Goal: Information Seeking & Learning: Learn about a topic

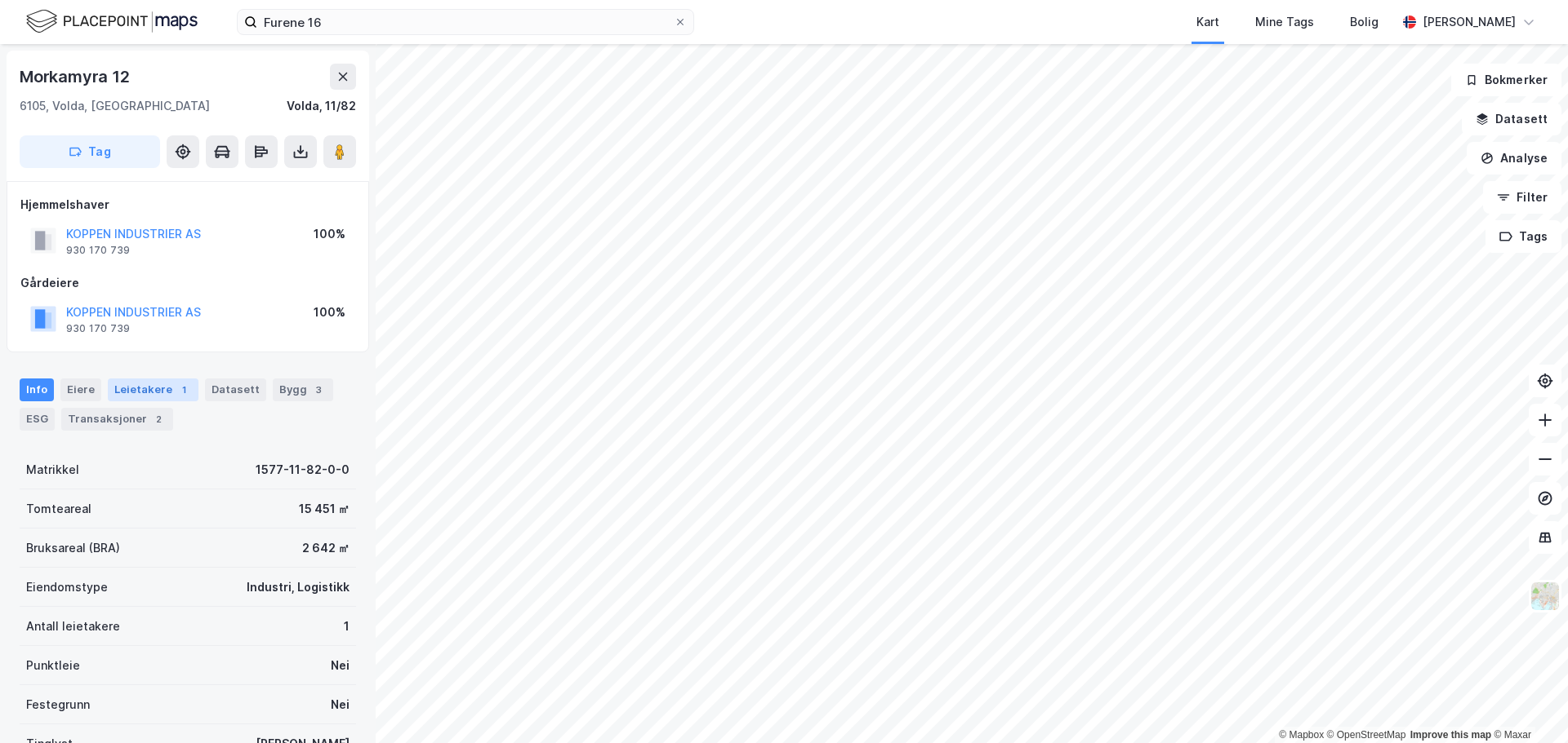
click at [151, 386] on div "Leietakere 1" at bounding box center [153, 389] width 91 height 23
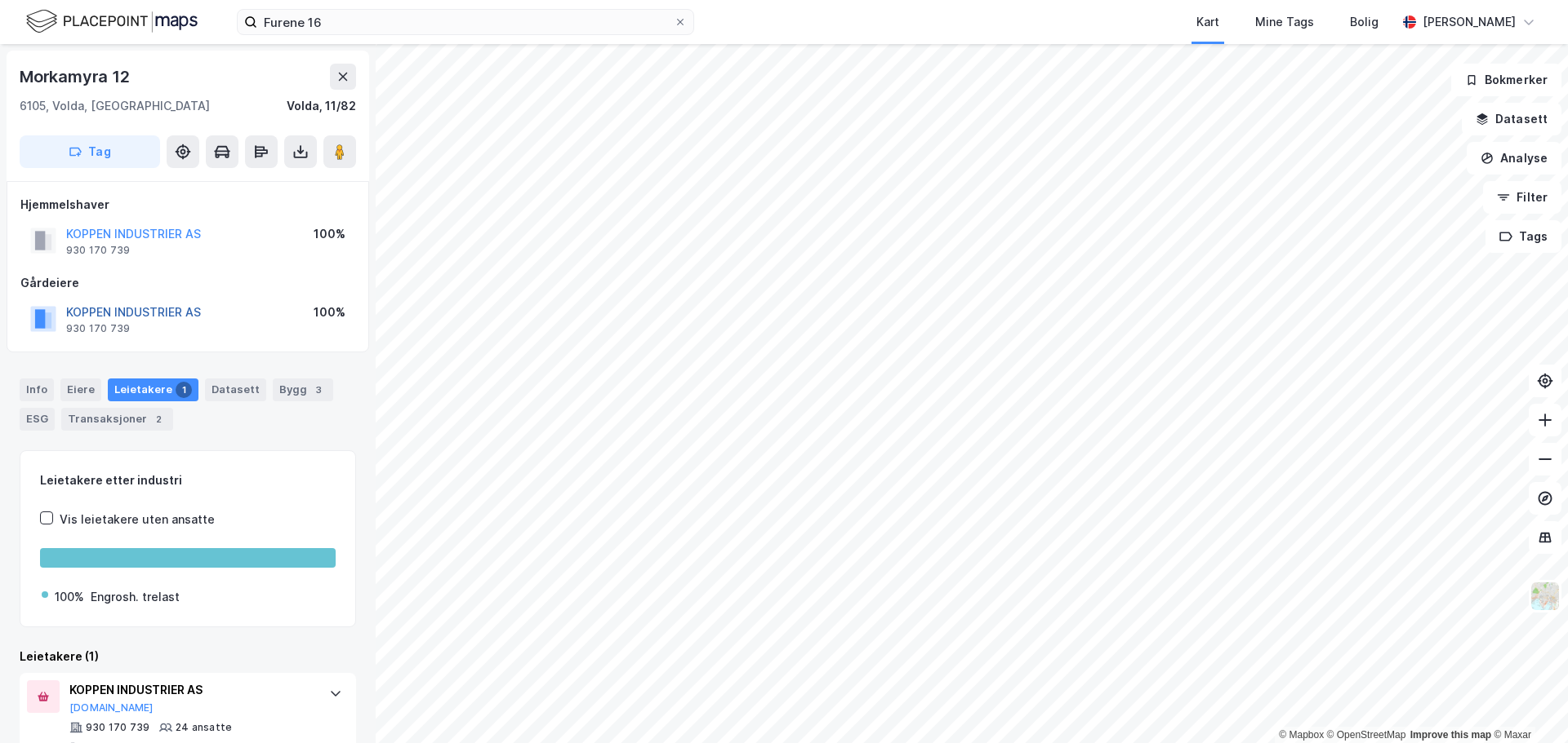
scroll to position [38, 0]
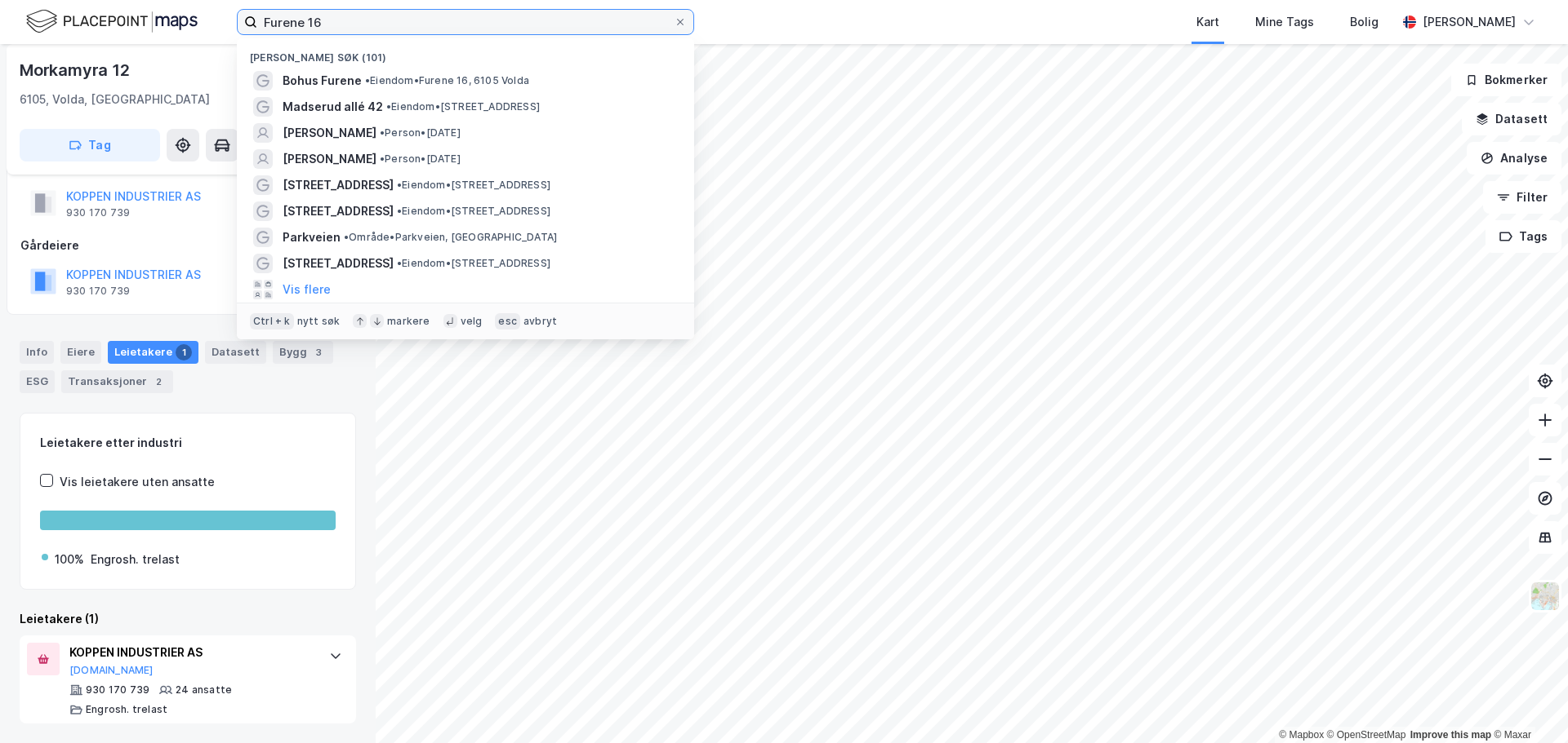
drag, startPoint x: 376, startPoint y: 18, endPoint x: 204, endPoint y: 12, distance: 172.1
click at [204, 12] on div "Furene 16 Nylige søk (101) Bohus Furene • Eiendom • [STREET_ADDRESS] • Eiendom …" at bounding box center [784, 22] width 1568 height 44
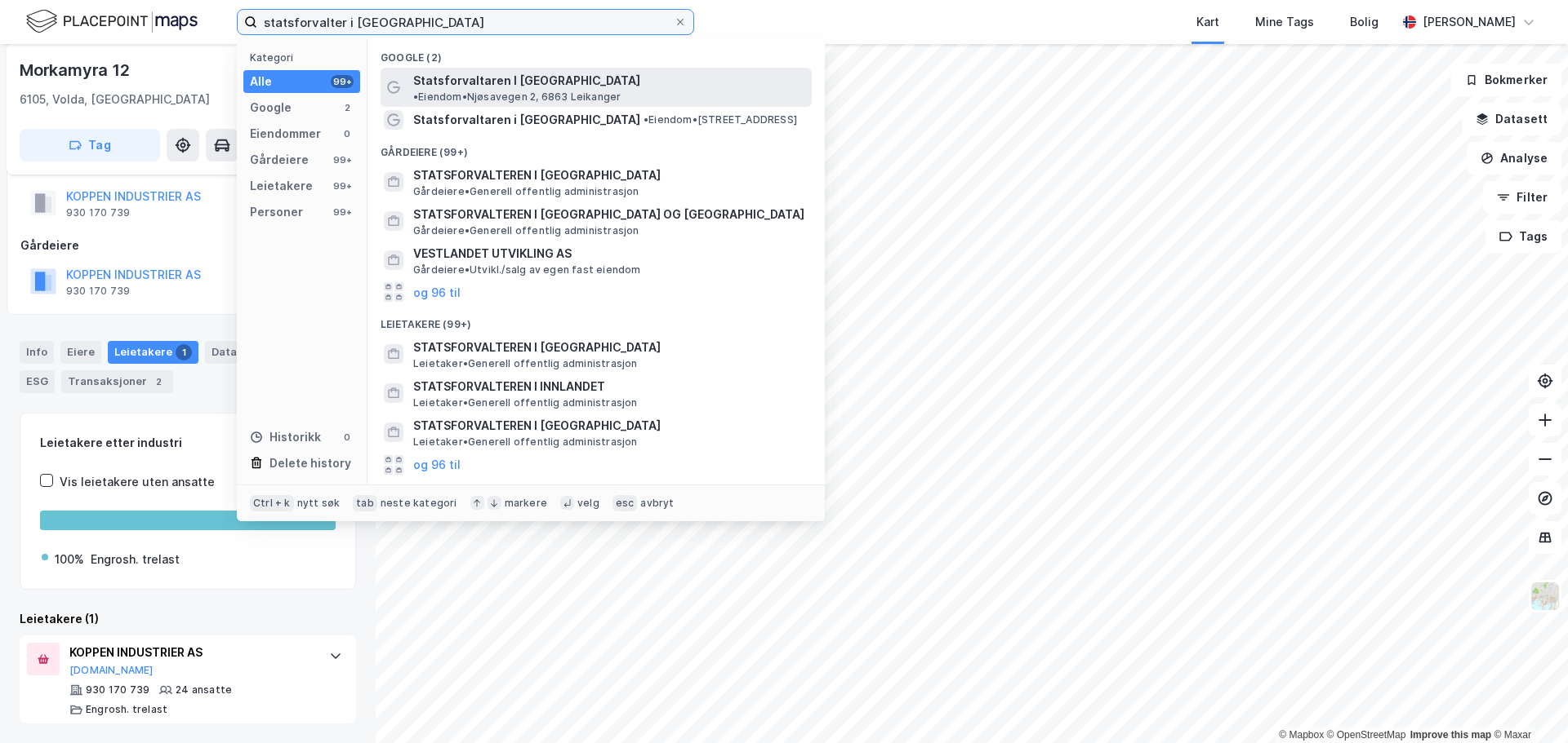
type input "statsforvalter i [GEOGRAPHIC_DATA]"
click at [608, 91] on span "• Eiendom • [STREET_ADDRESS]" at bounding box center [516, 97] width 207 height 13
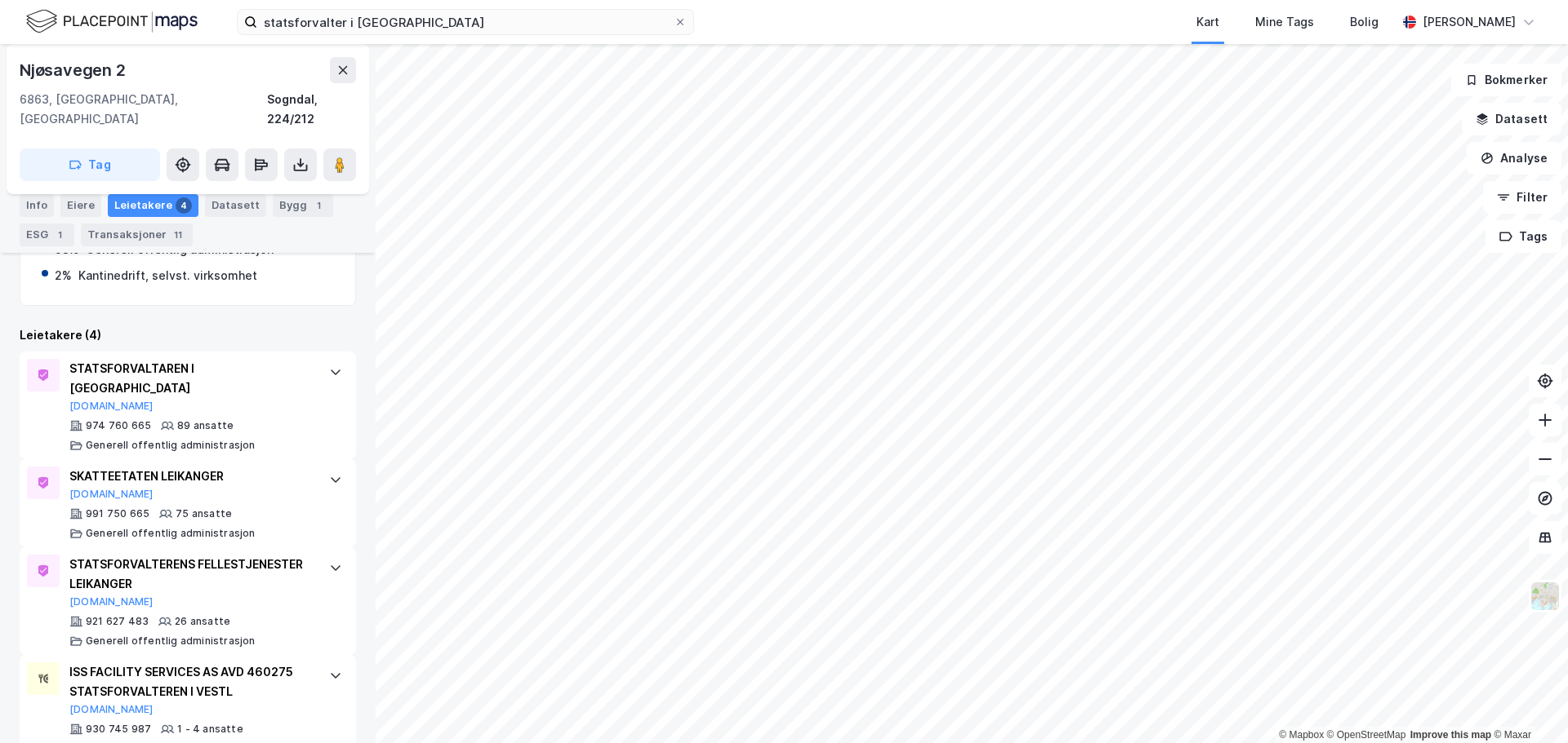
scroll to position [285, 0]
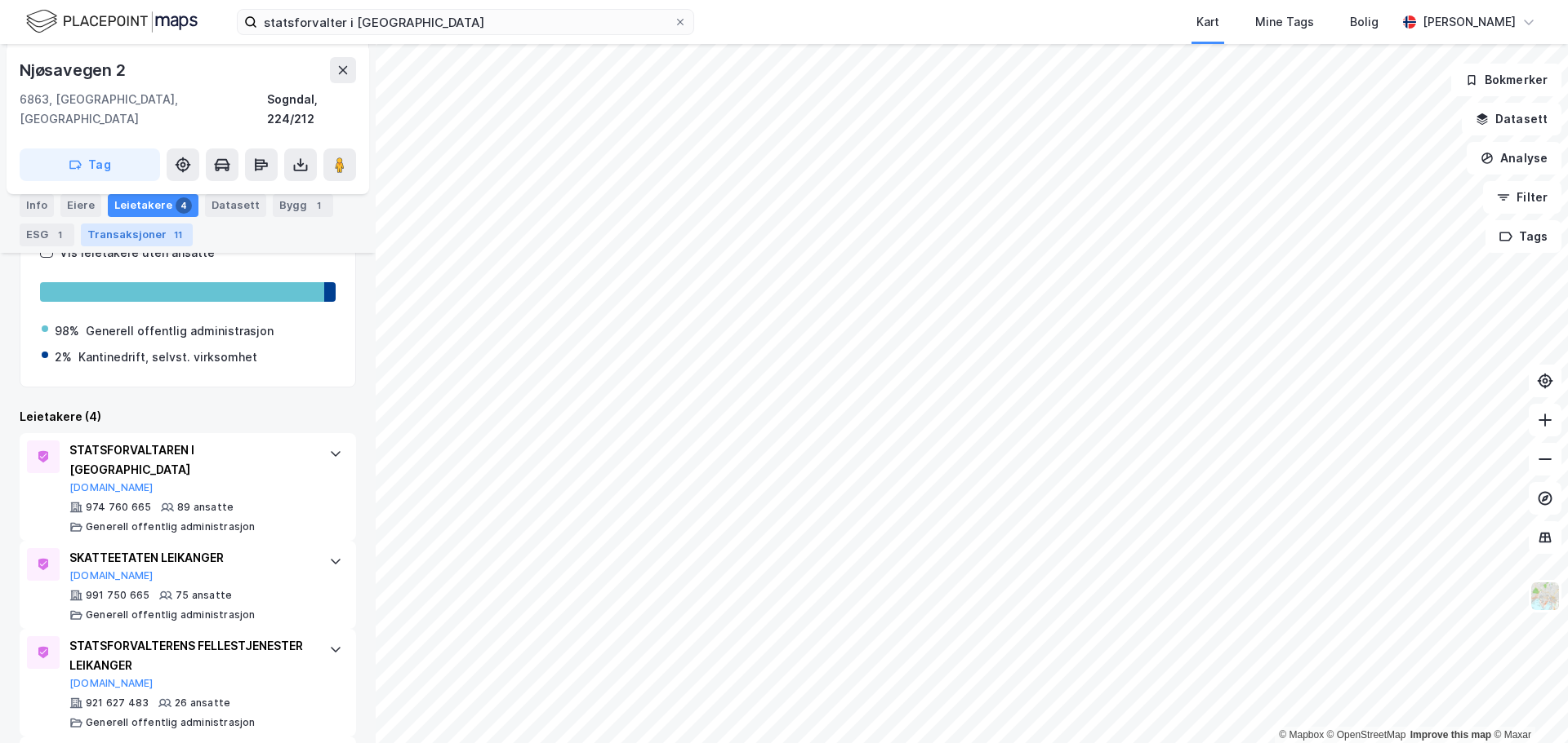
click at [137, 230] on div "Transaksjoner 11" at bounding box center [137, 234] width 112 height 23
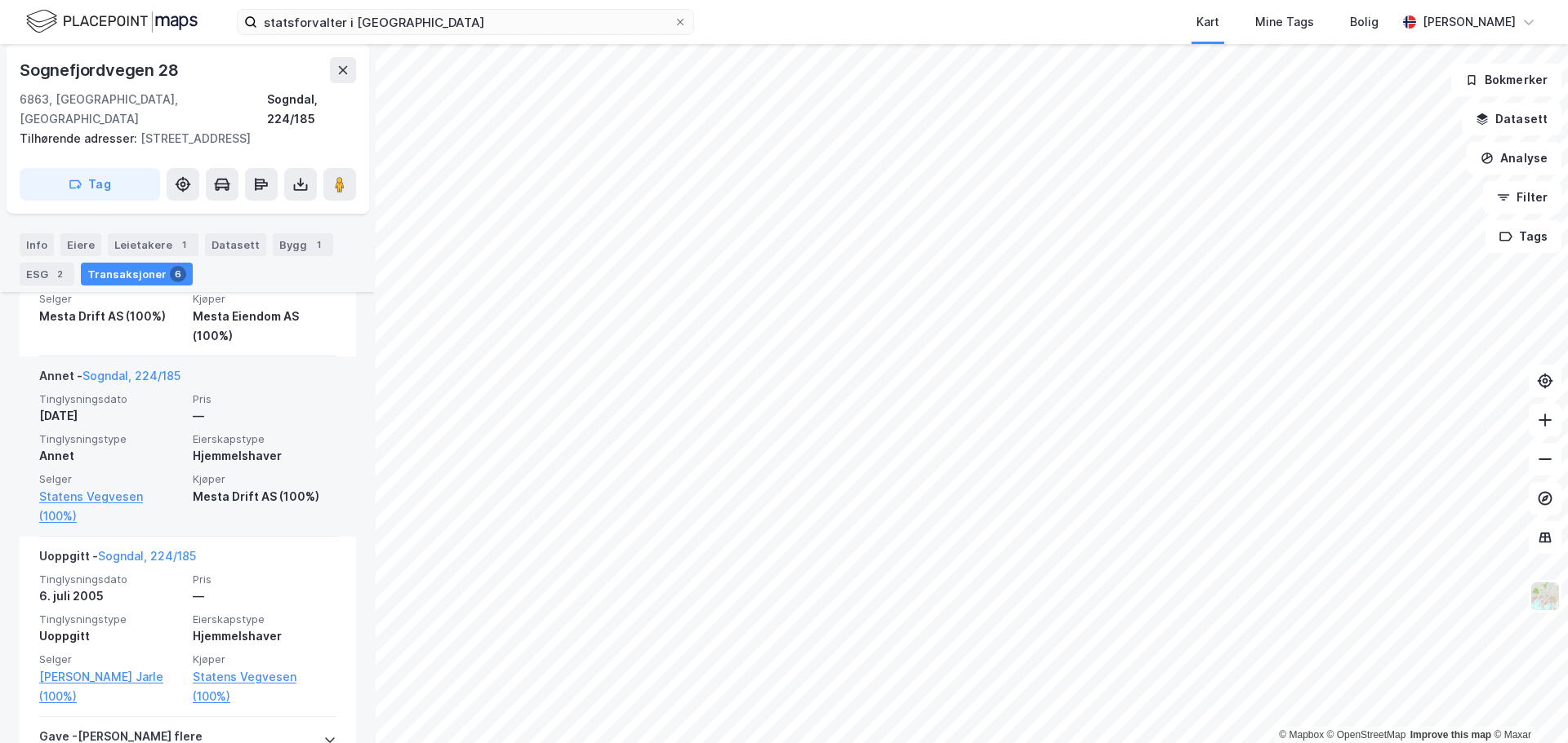
scroll to position [1030, 0]
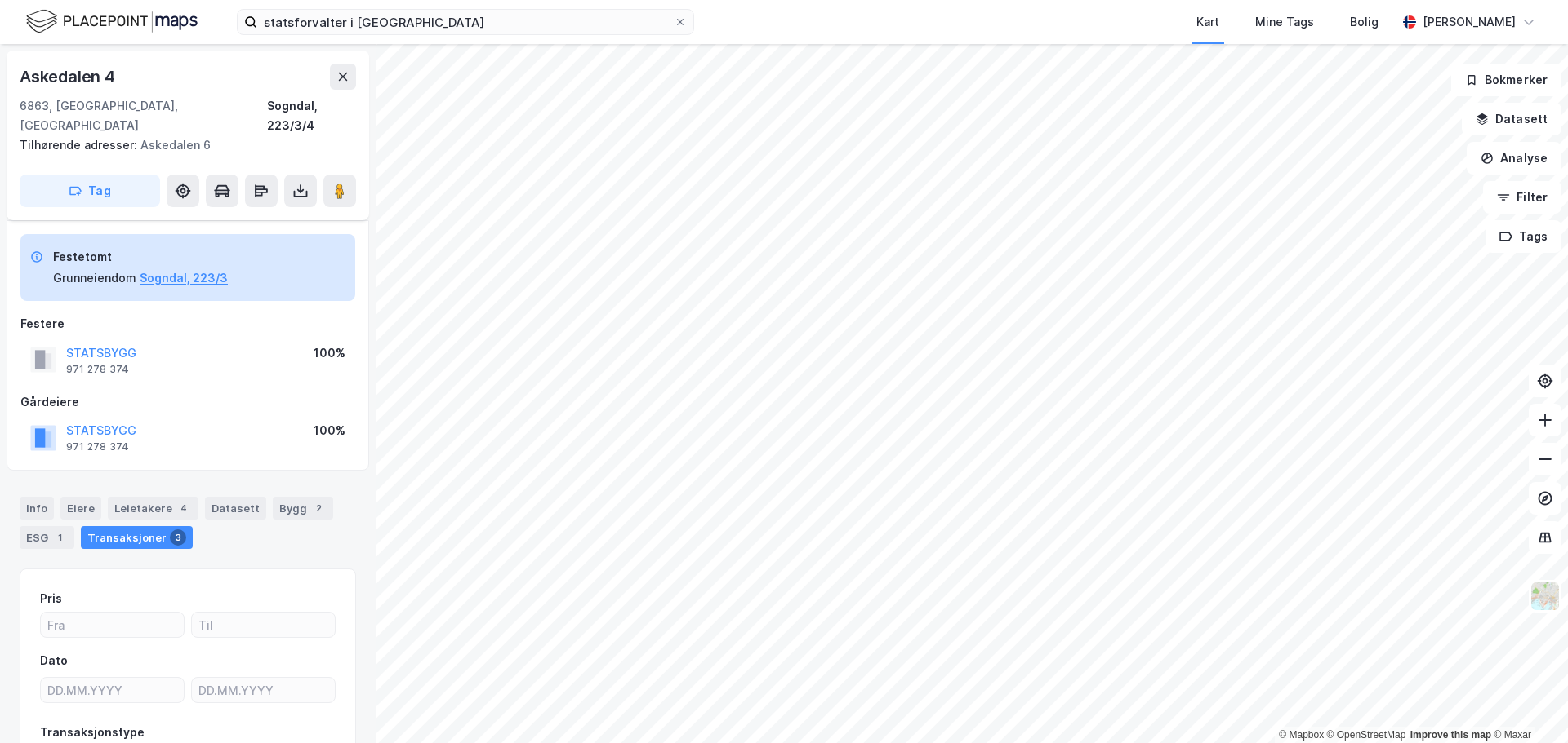
scroll to position [112, 0]
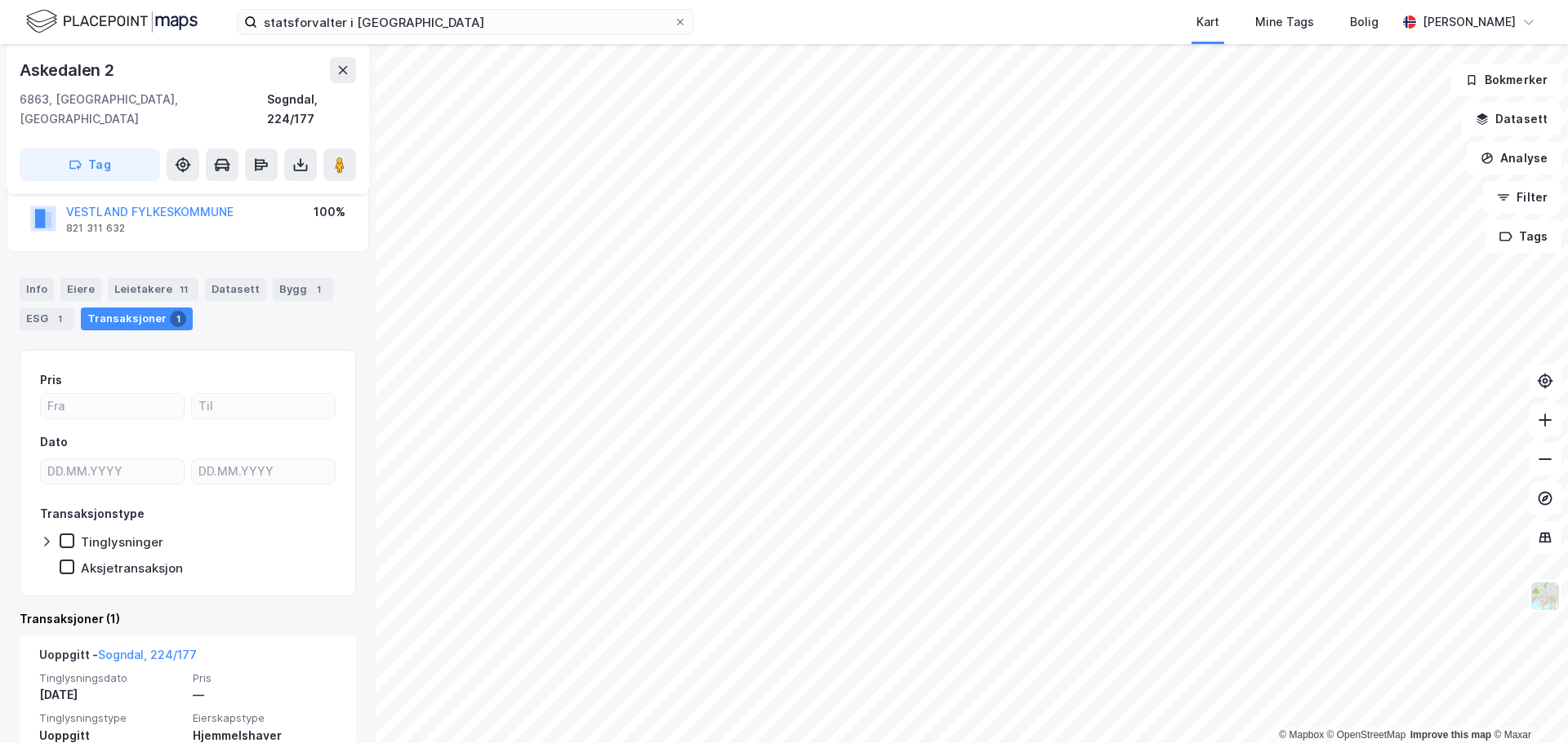
scroll to position [192, 0]
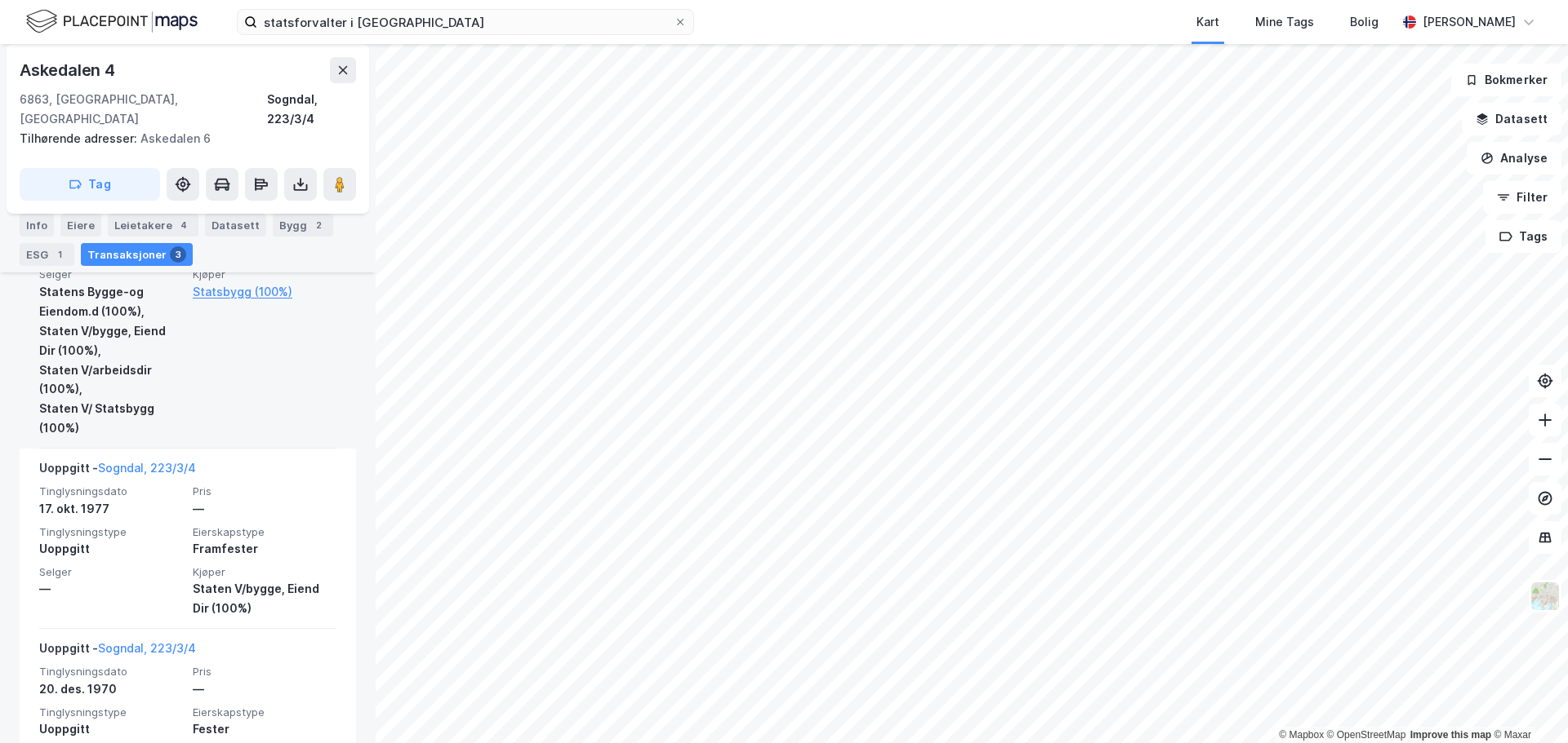
scroll to position [769, 0]
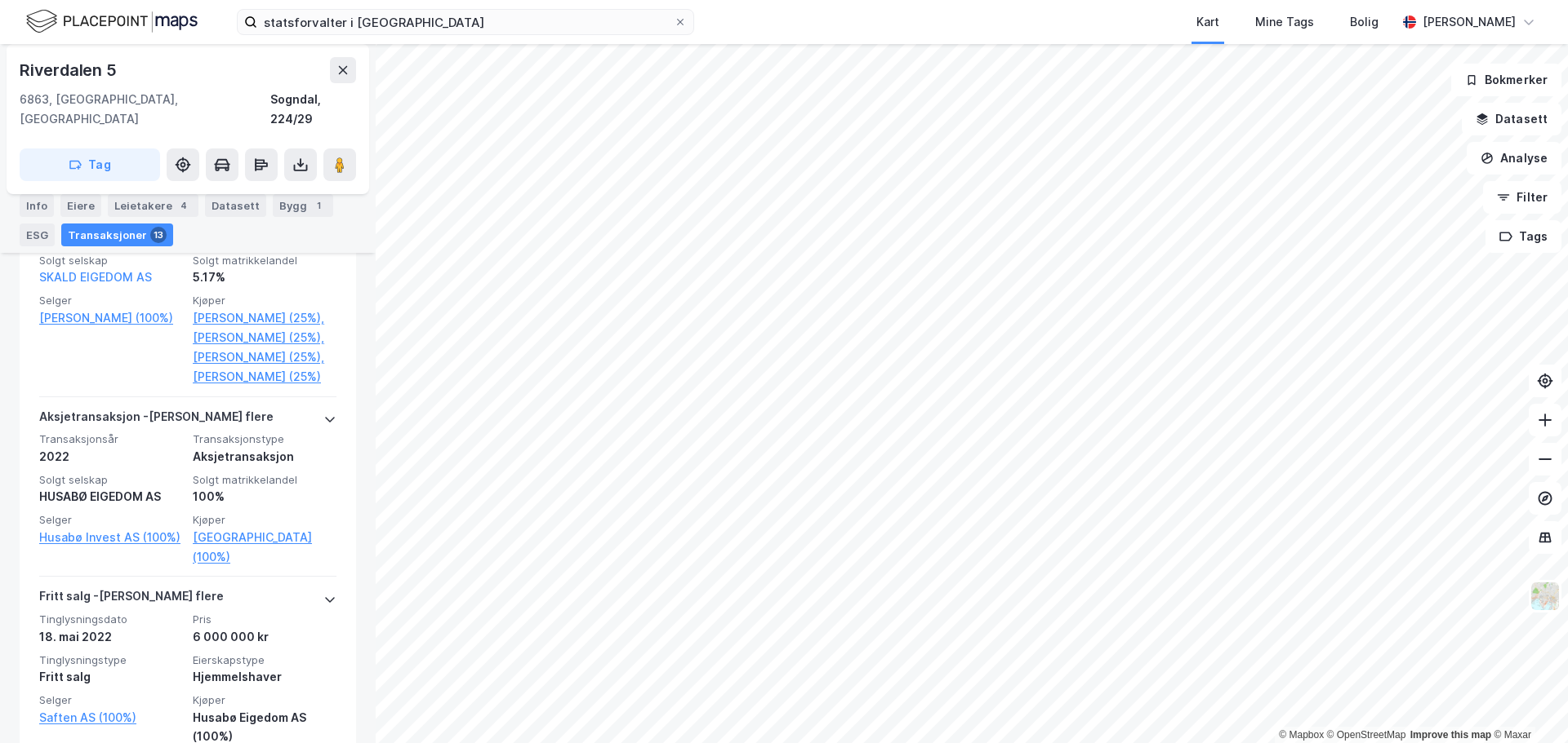
scroll to position [1030, 0]
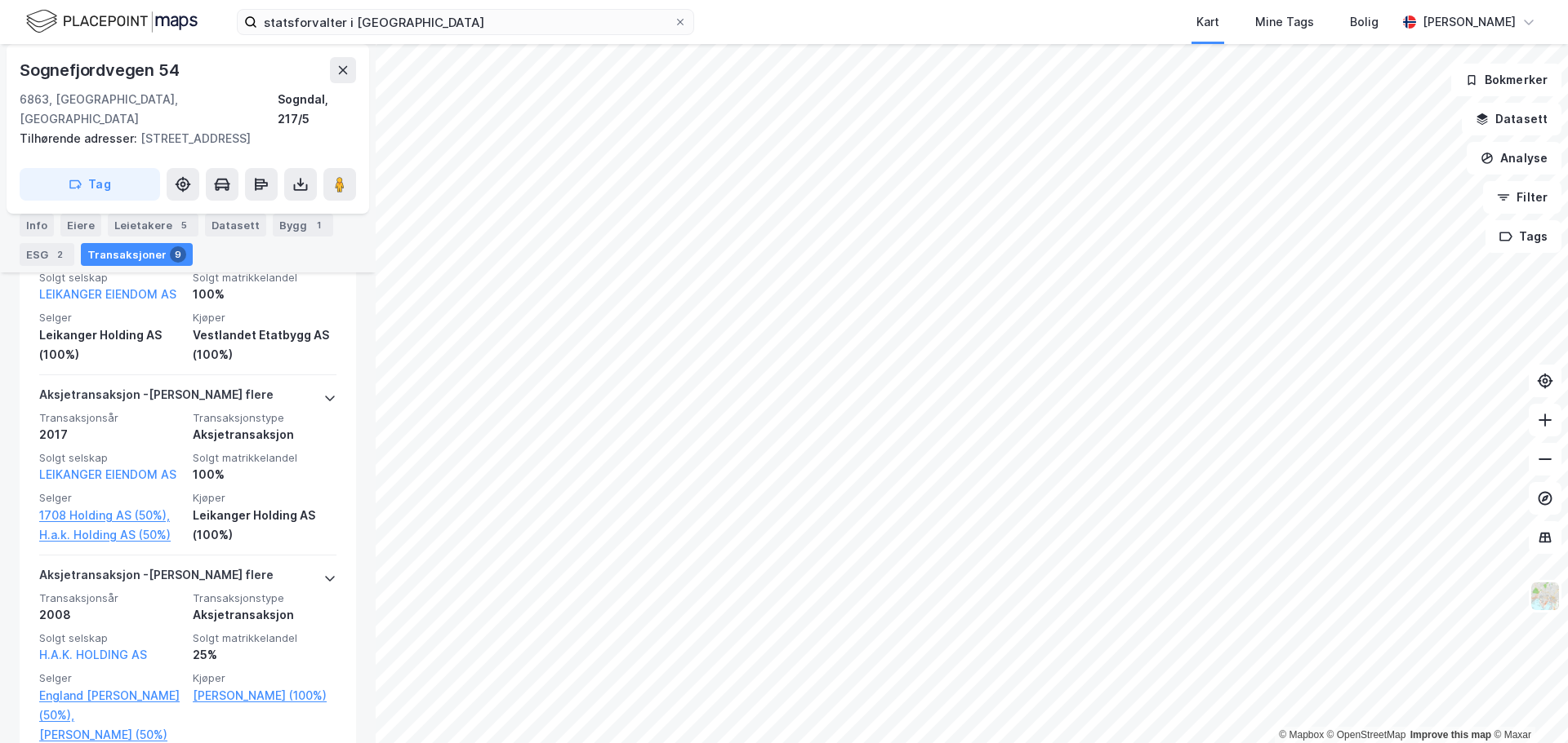
scroll to position [1908, 0]
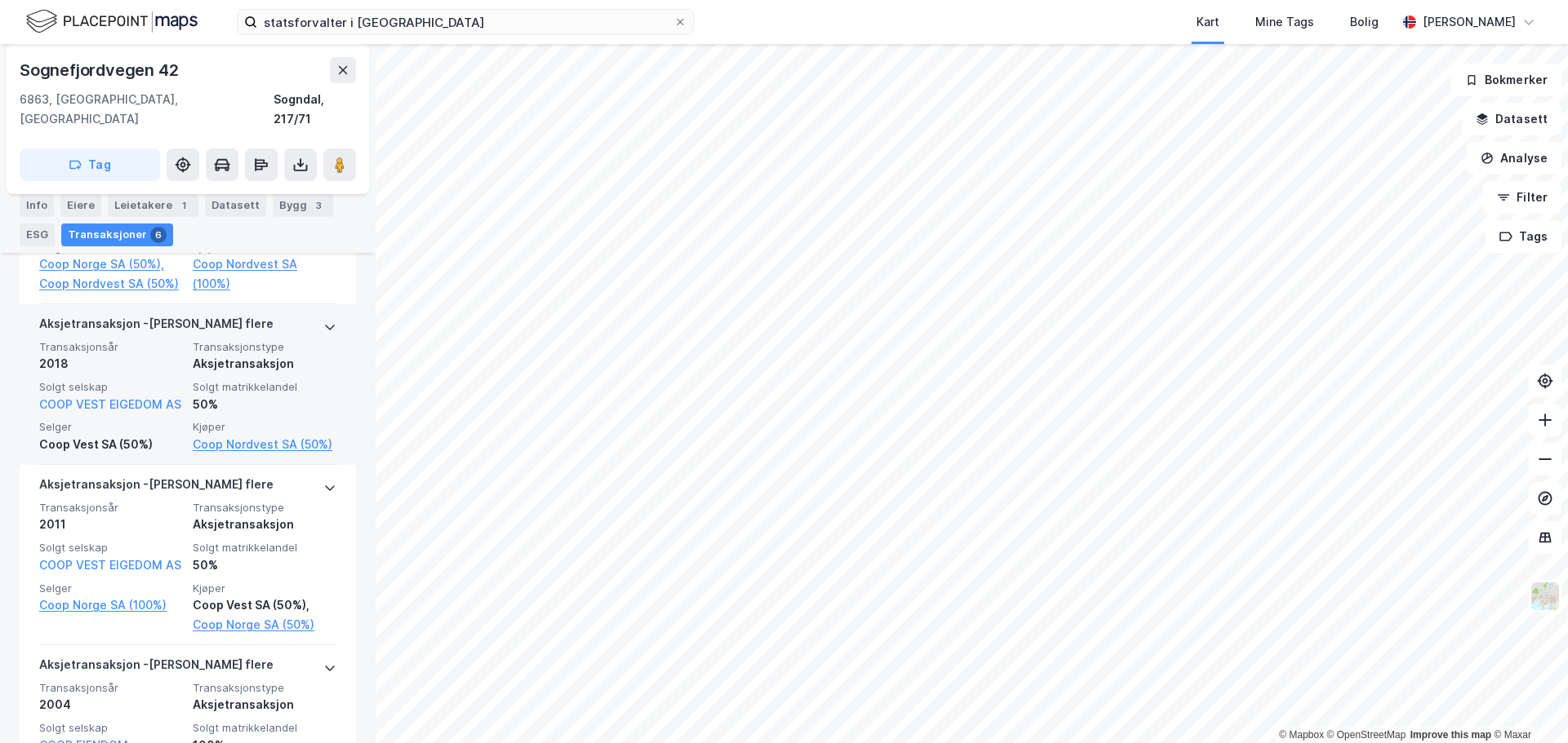
scroll to position [665, 0]
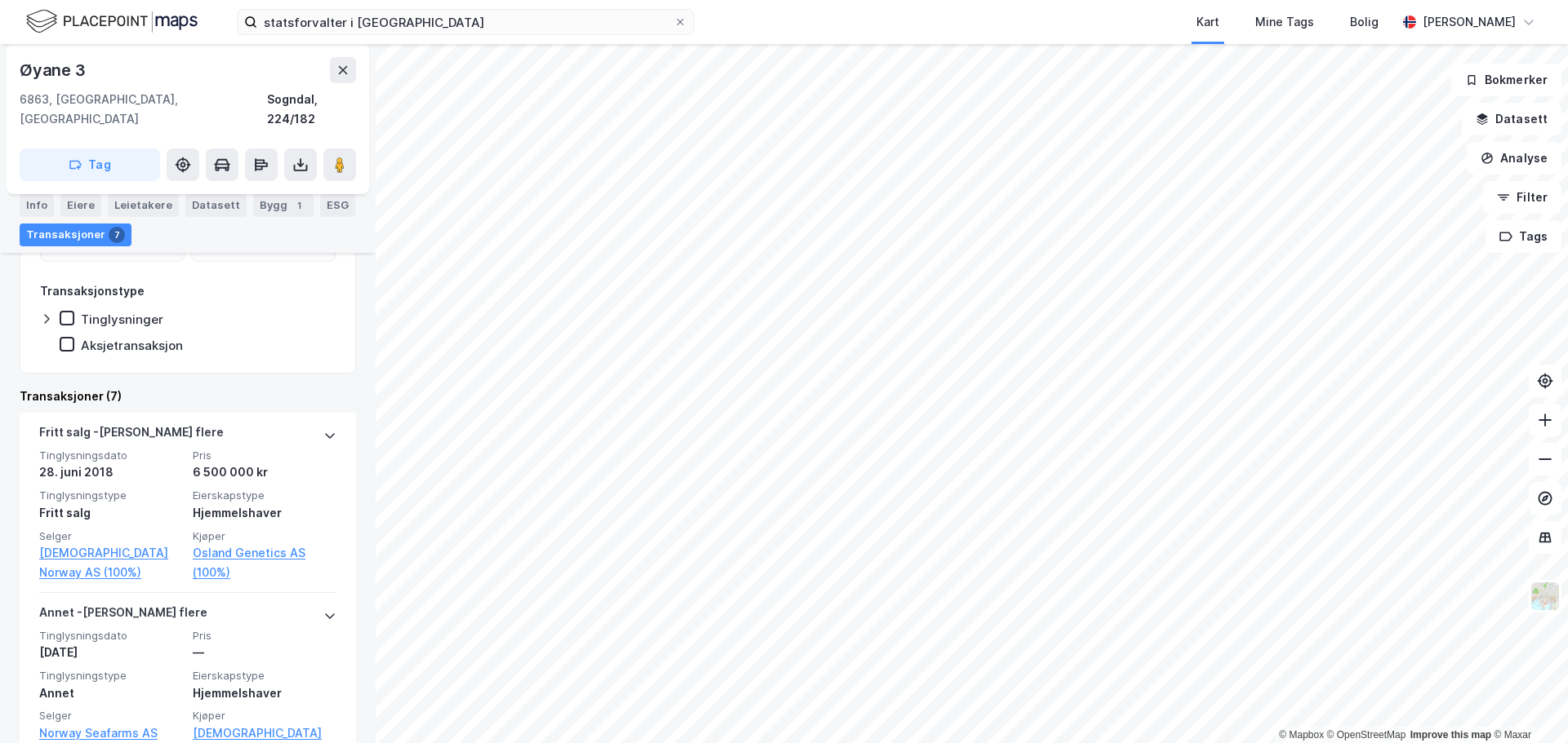
scroll to position [421, 0]
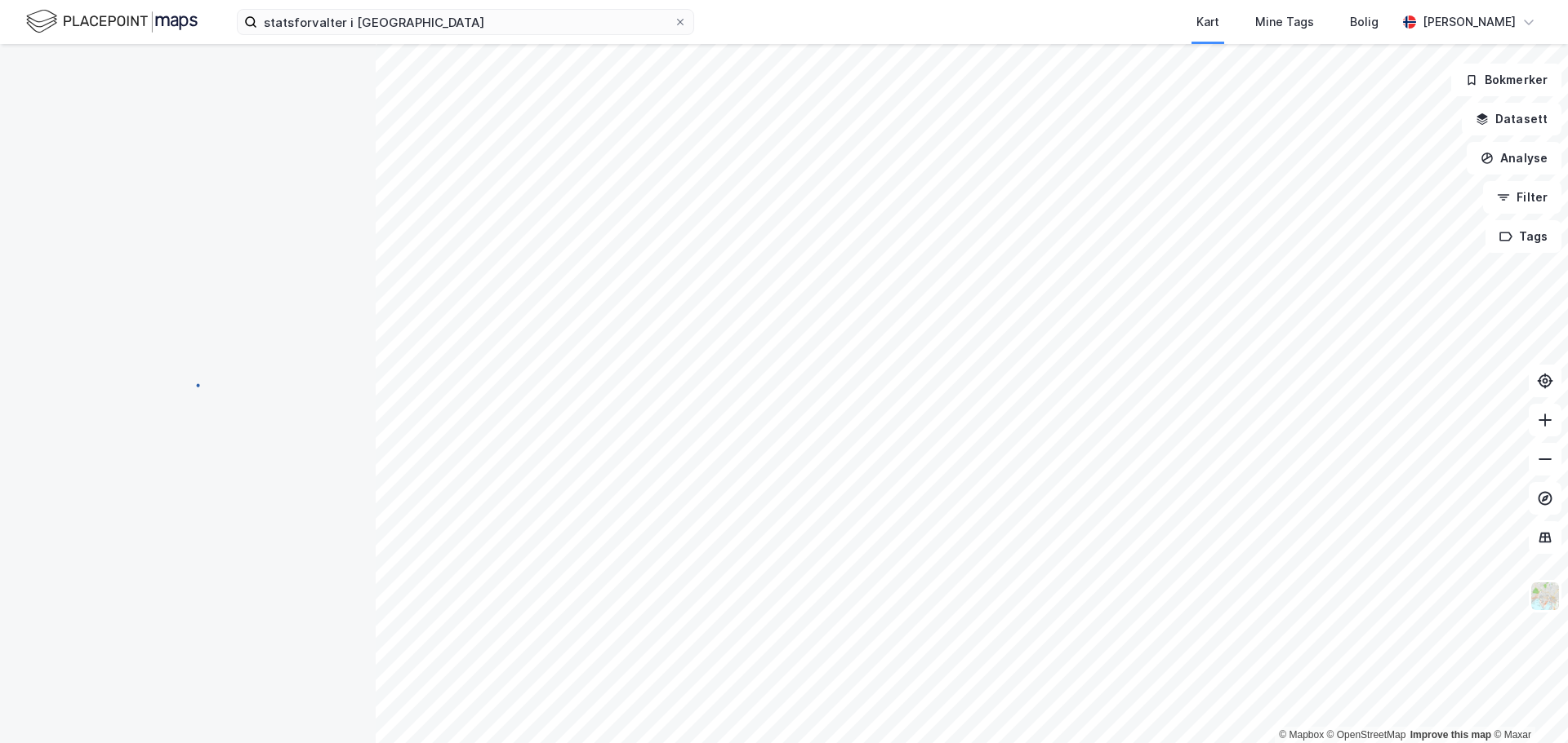
scroll to position [32, 0]
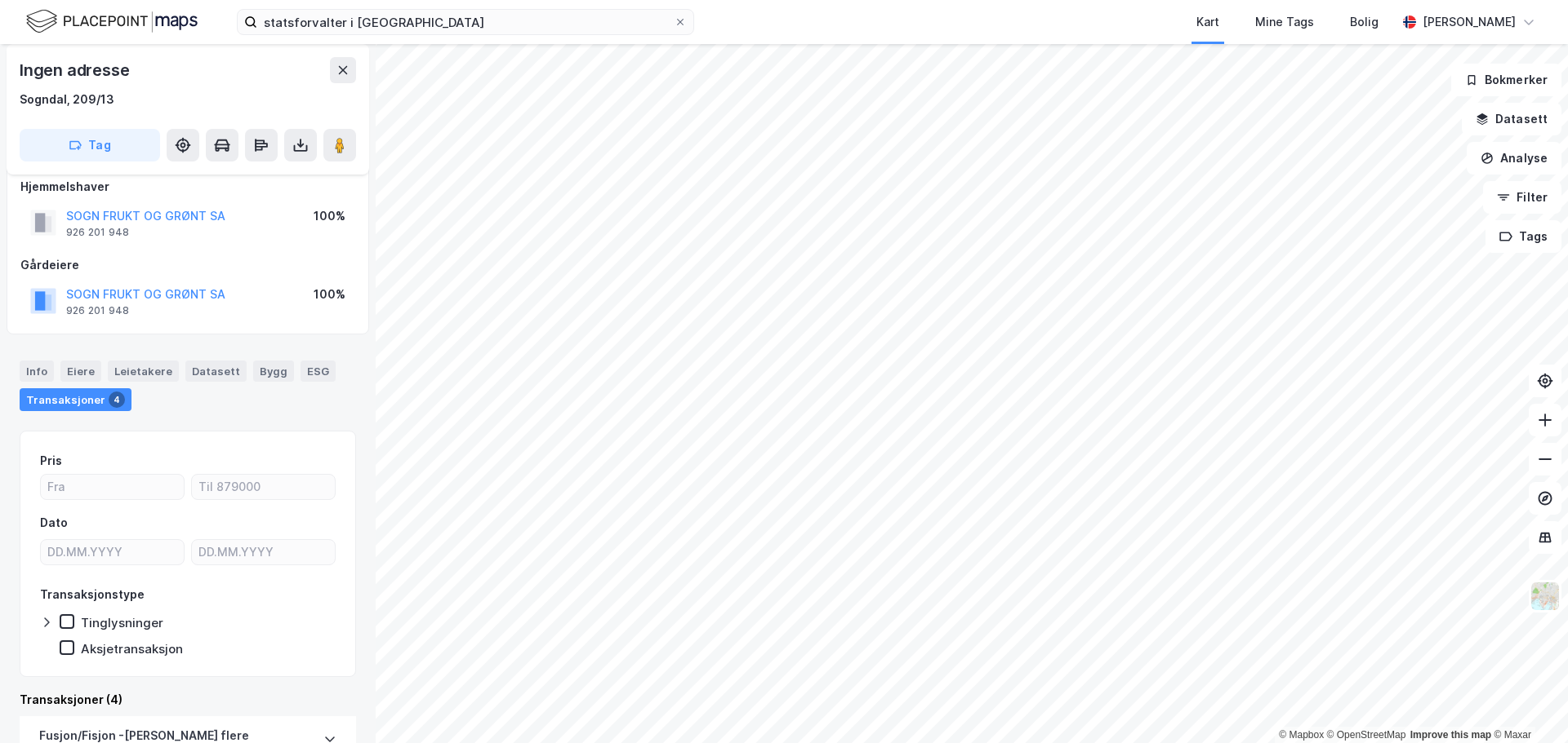
scroll to position [11, 0]
